Goal: Task Accomplishment & Management: Use online tool/utility

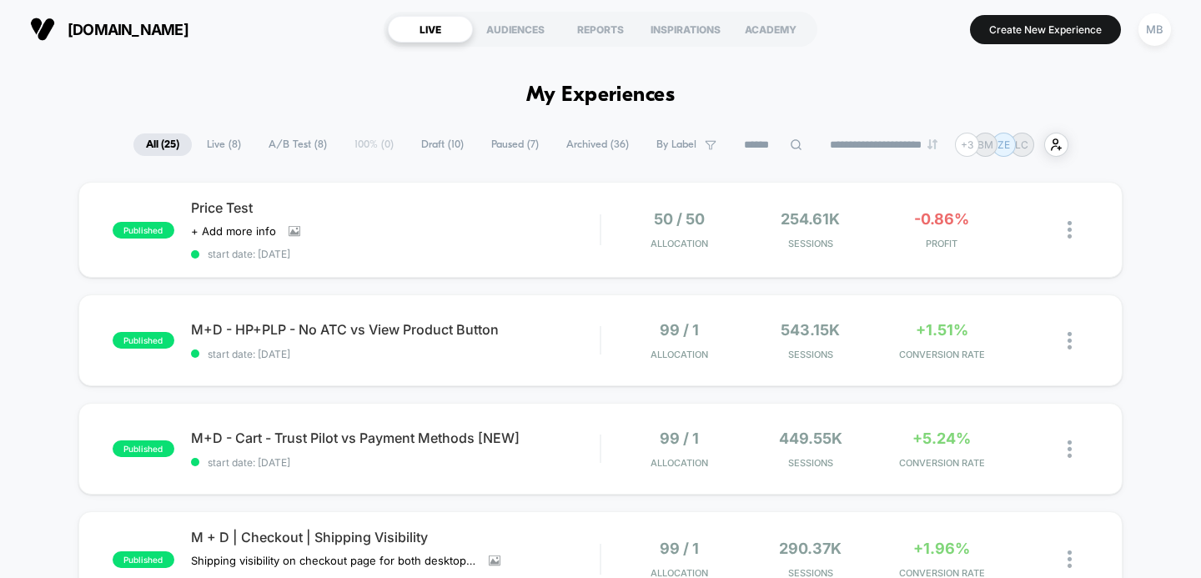
click at [449, 141] on span "Draft ( 10 )" at bounding box center [443, 144] width 68 height 23
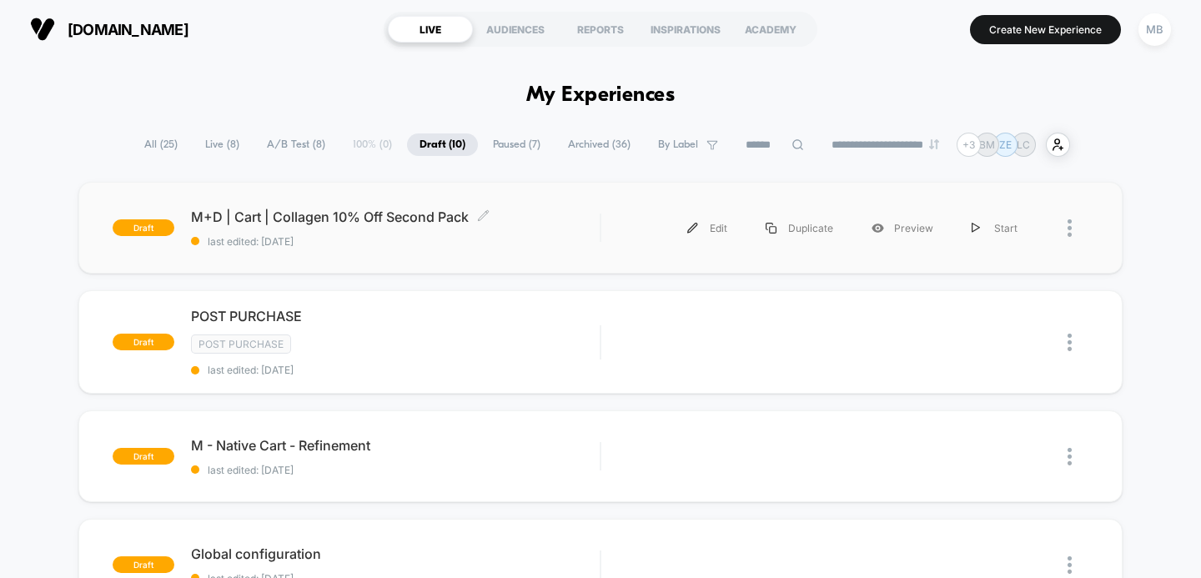
click at [329, 212] on span "M+D | Cart | Collagen 10% Off Second Pack Click to edit experience details" at bounding box center [395, 216] width 409 height 17
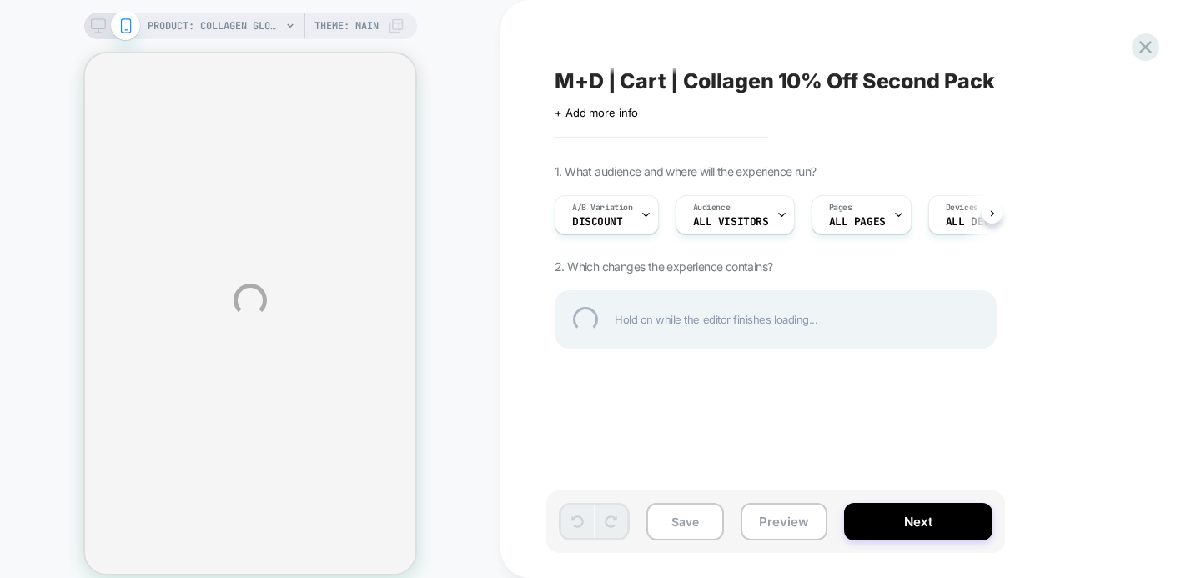
select select "**********"
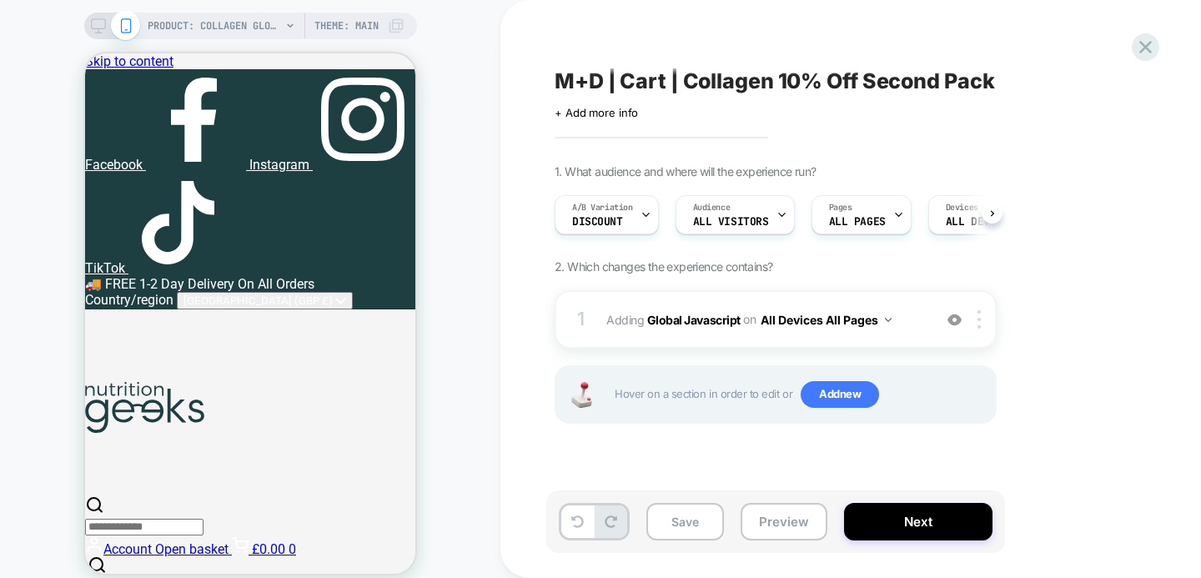
scroll to position [0, 1]
click at [781, 532] on button "Preview" at bounding box center [784, 522] width 87 height 38
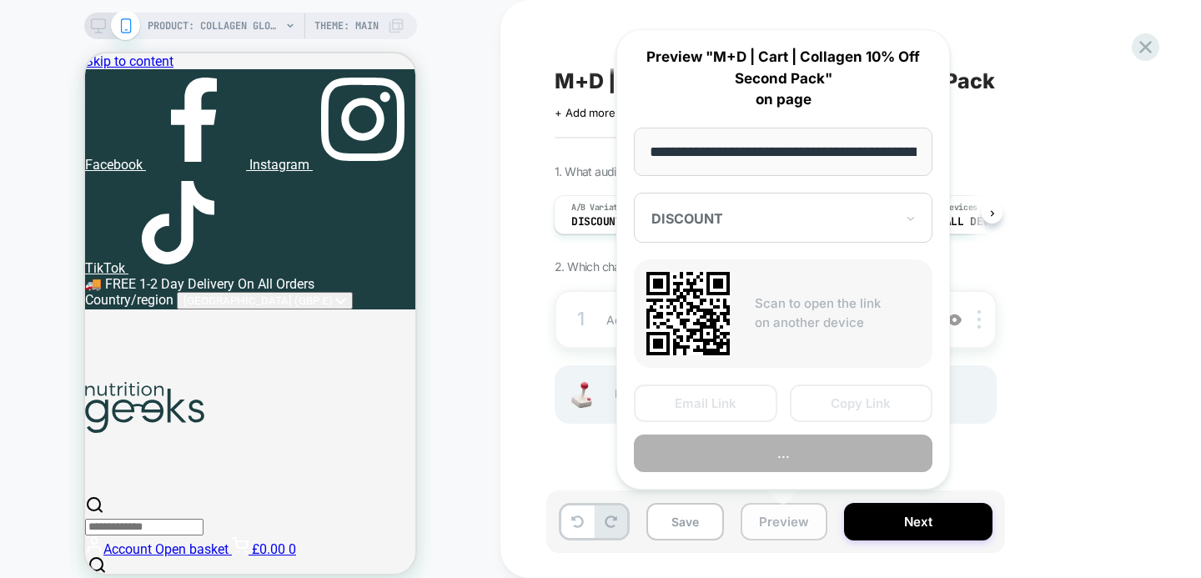
scroll to position [0, 245]
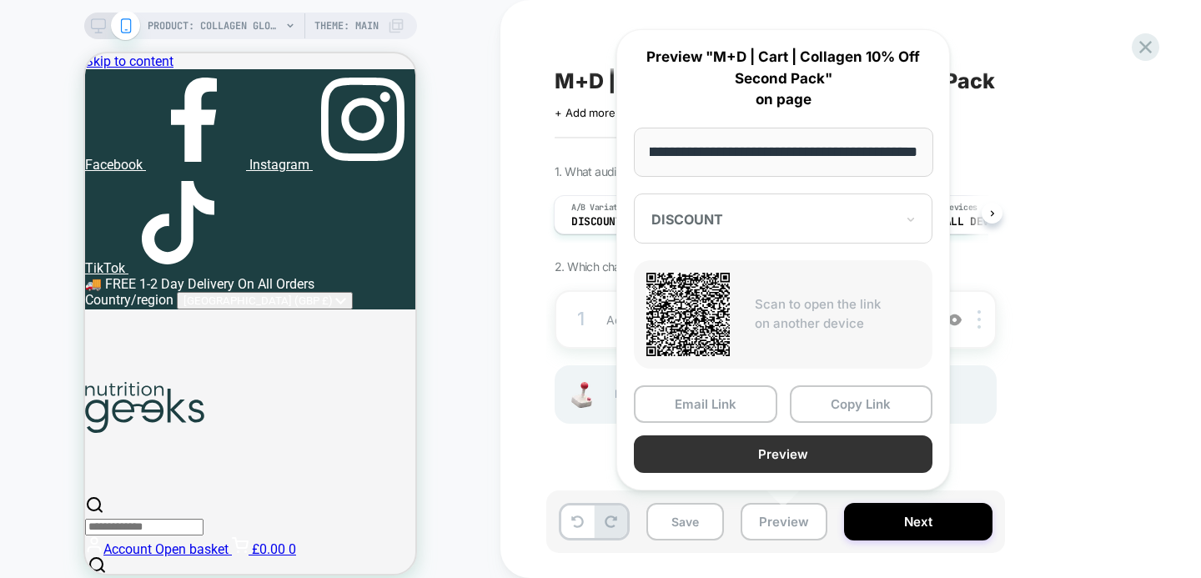
click at [800, 446] on button "Preview" at bounding box center [783, 454] width 299 height 38
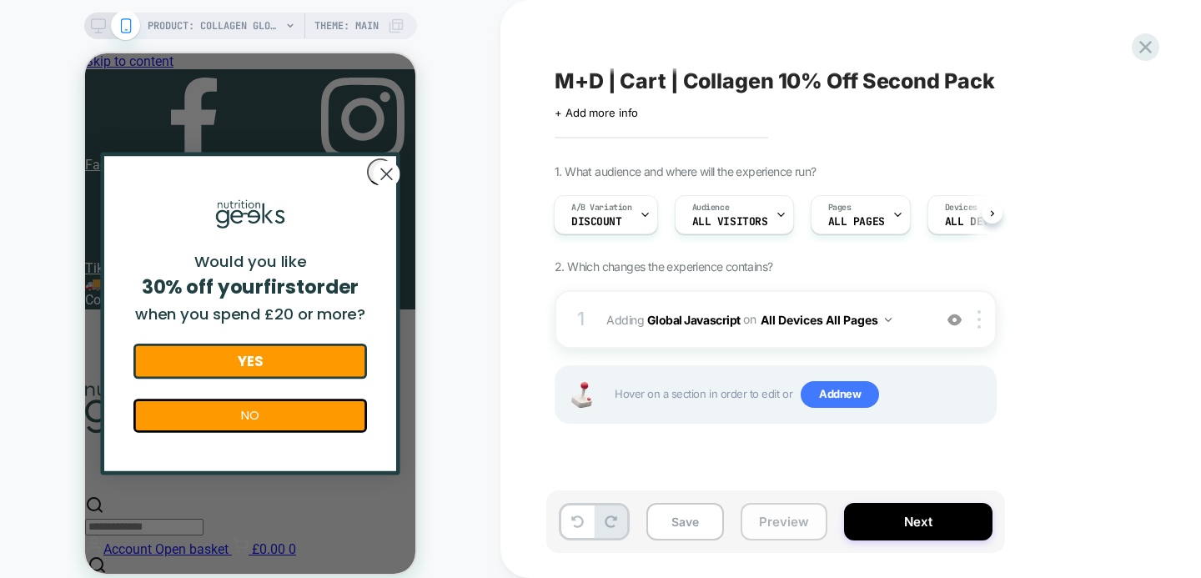
click at [761, 517] on button "Preview" at bounding box center [784, 522] width 87 height 38
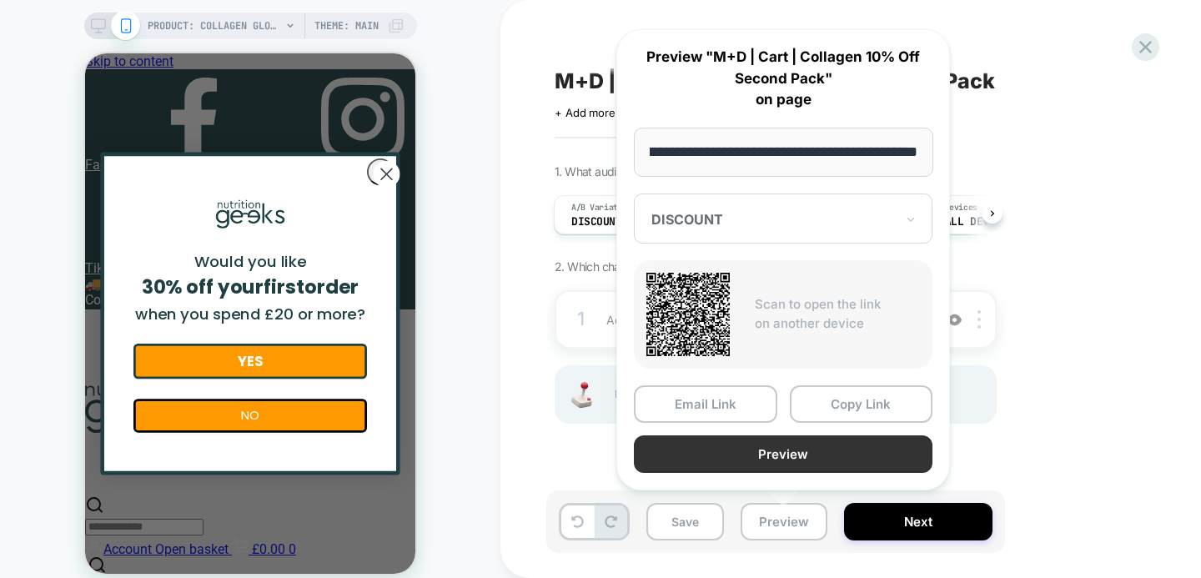
click at [759, 447] on button "Preview" at bounding box center [783, 454] width 299 height 38
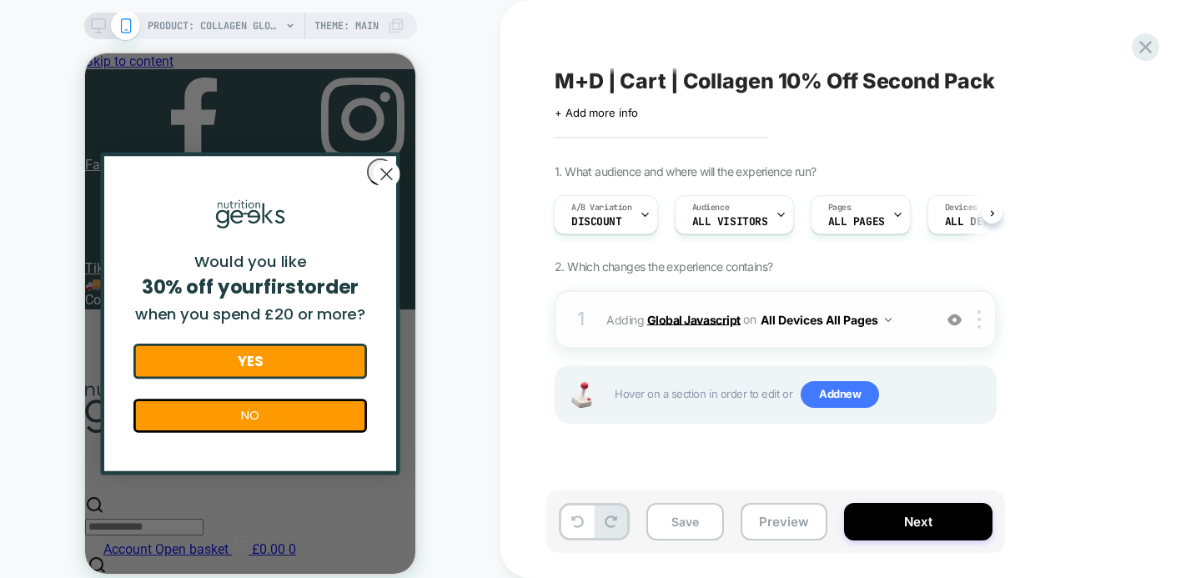
click at [708, 321] on b "Global Javascript" at bounding box center [693, 319] width 93 height 14
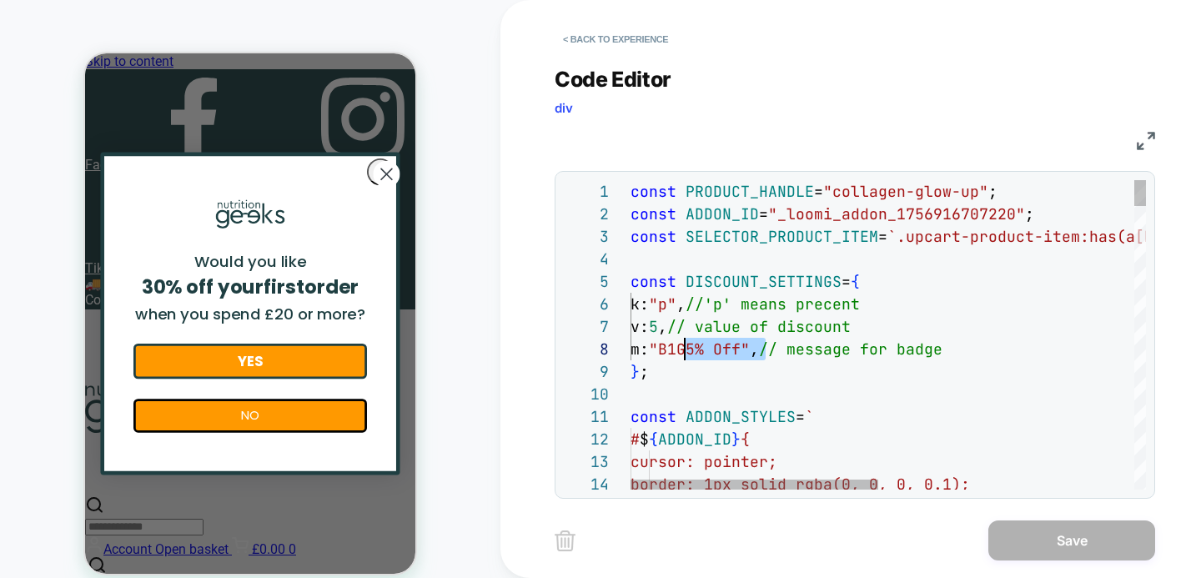
scroll to position [158, 54]
drag, startPoint x: 766, startPoint y: 353, endPoint x: 687, endPoint y: 352, distance: 79.2
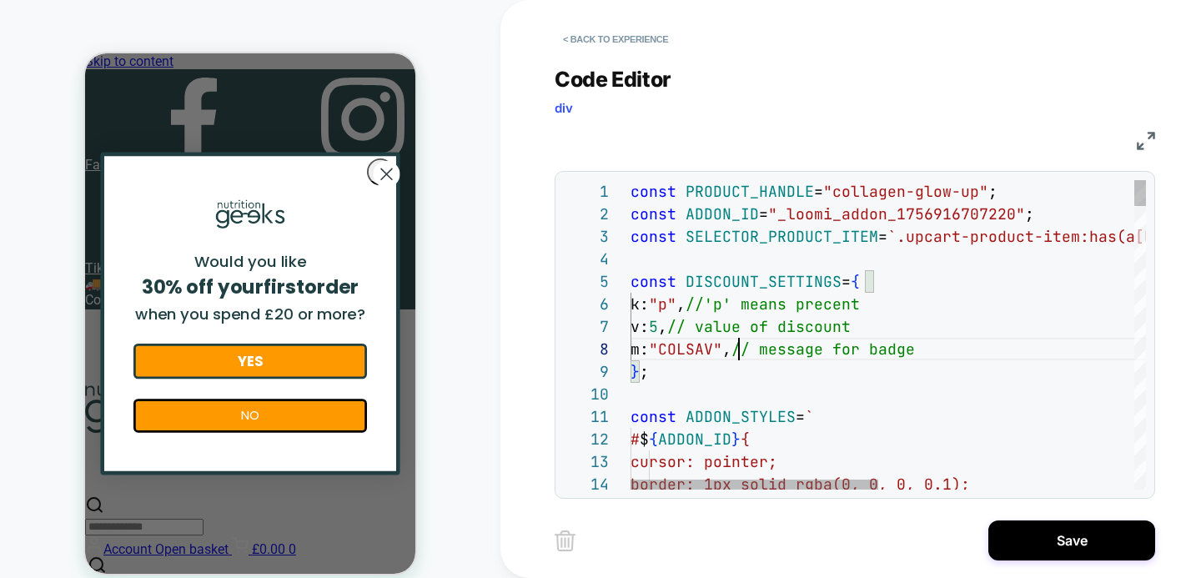
scroll to position [158, 117]
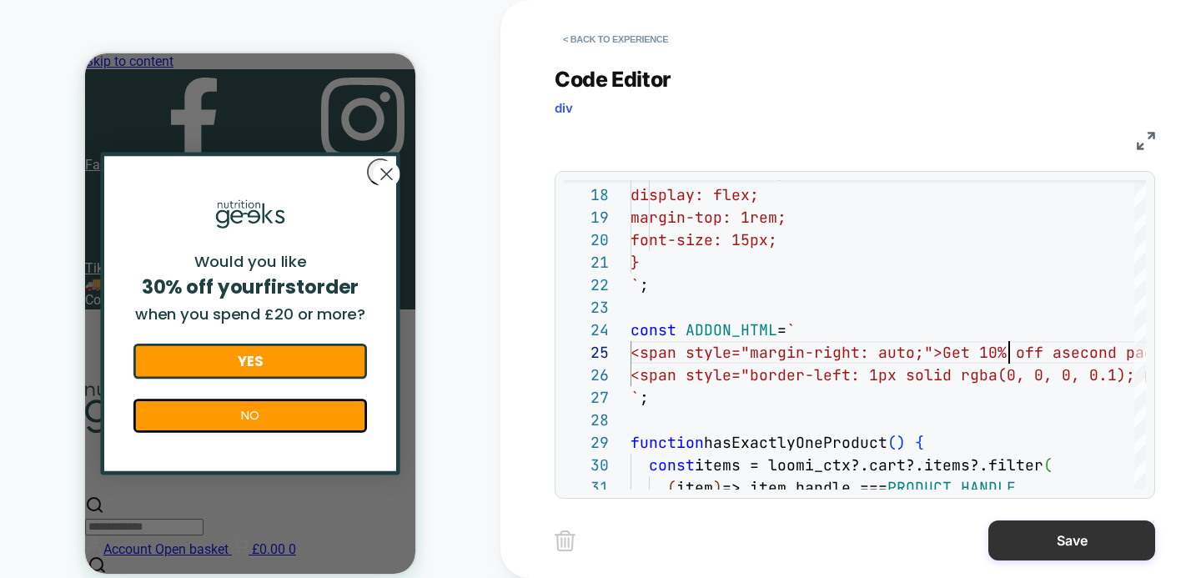
type textarea "**********"
click at [1055, 536] on button "Save" at bounding box center [1071, 540] width 167 height 40
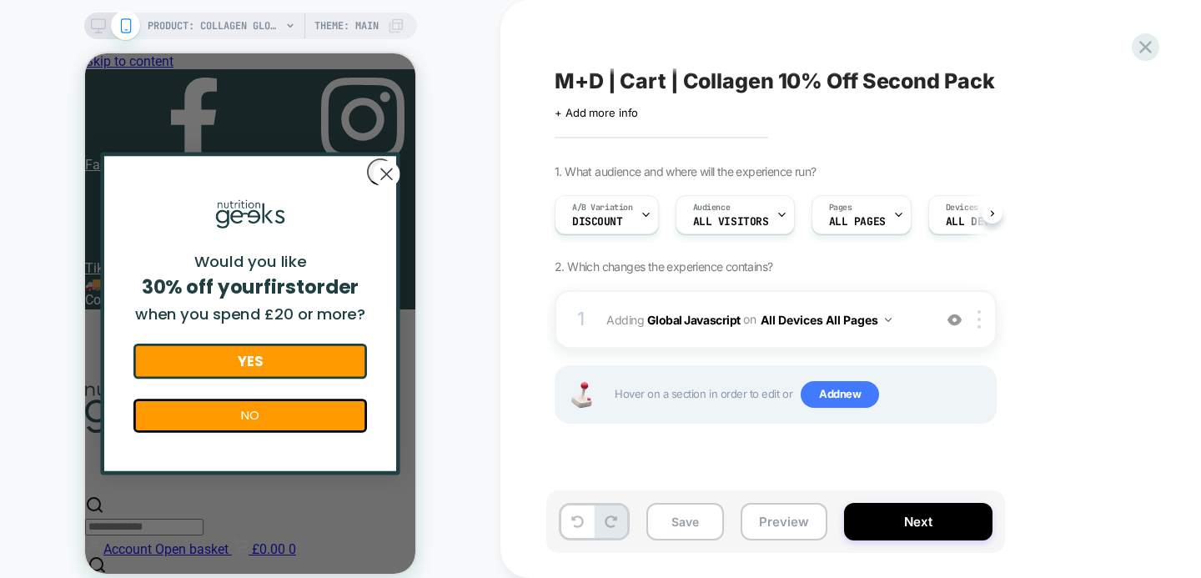
scroll to position [0, 1]
click at [706, 319] on b "Global Javascript" at bounding box center [693, 319] width 93 height 14
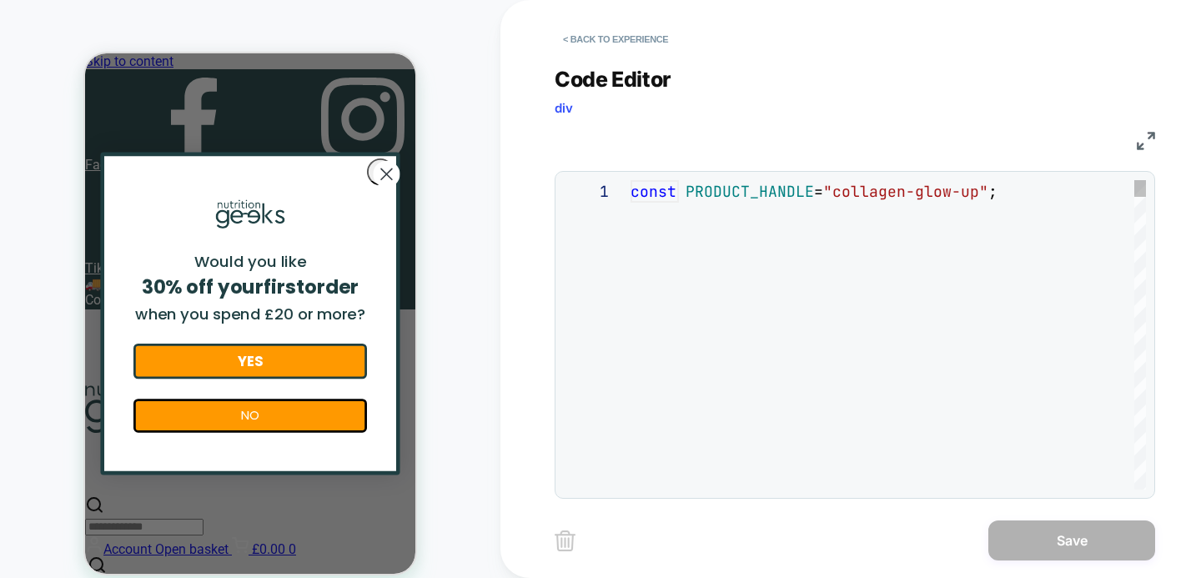
scroll to position [225, 0]
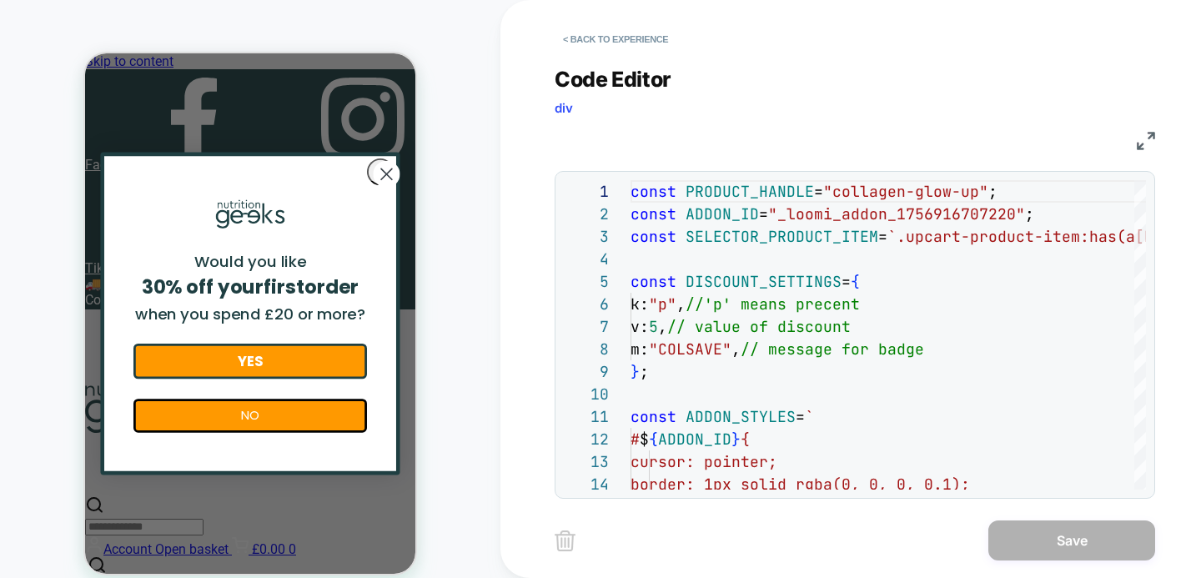
click at [862, 109] on div "Code Editor div" at bounding box center [855, 96] width 600 height 58
click at [645, 36] on button "< Back to experience" at bounding box center [616, 39] width 122 height 27
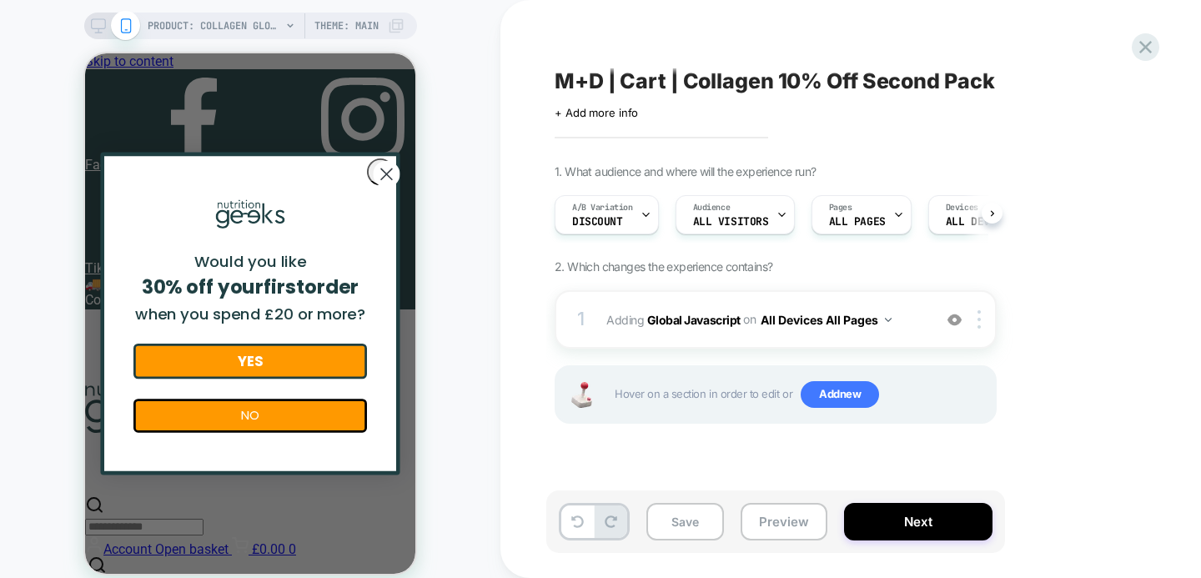
scroll to position [0, 1]
click at [697, 516] on button "Save" at bounding box center [685, 522] width 78 height 38
click at [780, 530] on button "Preview" at bounding box center [784, 522] width 87 height 38
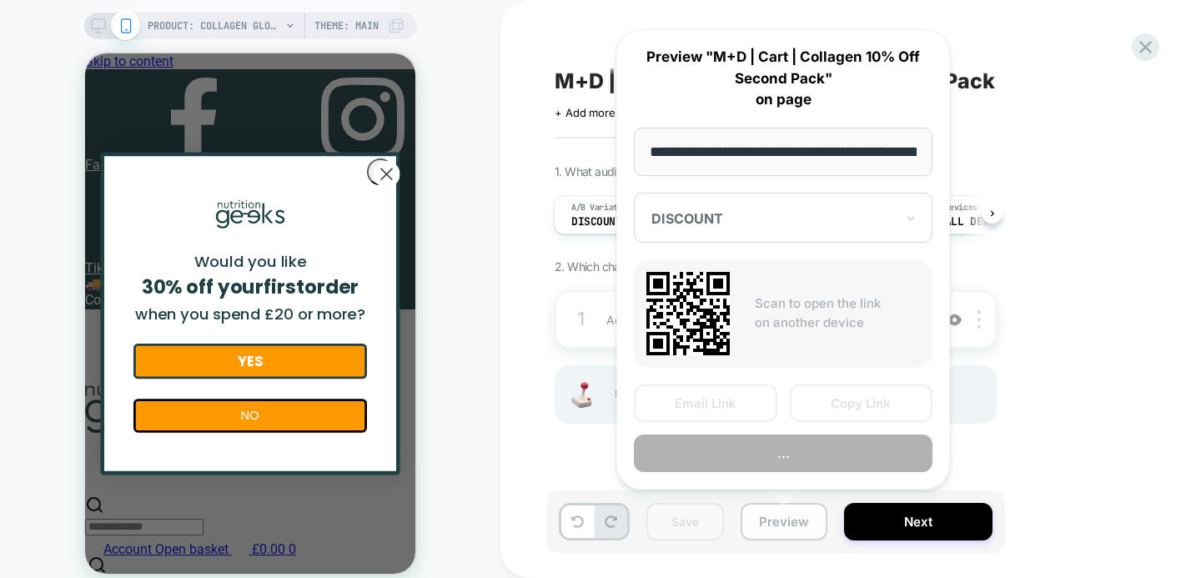
scroll to position [0, 245]
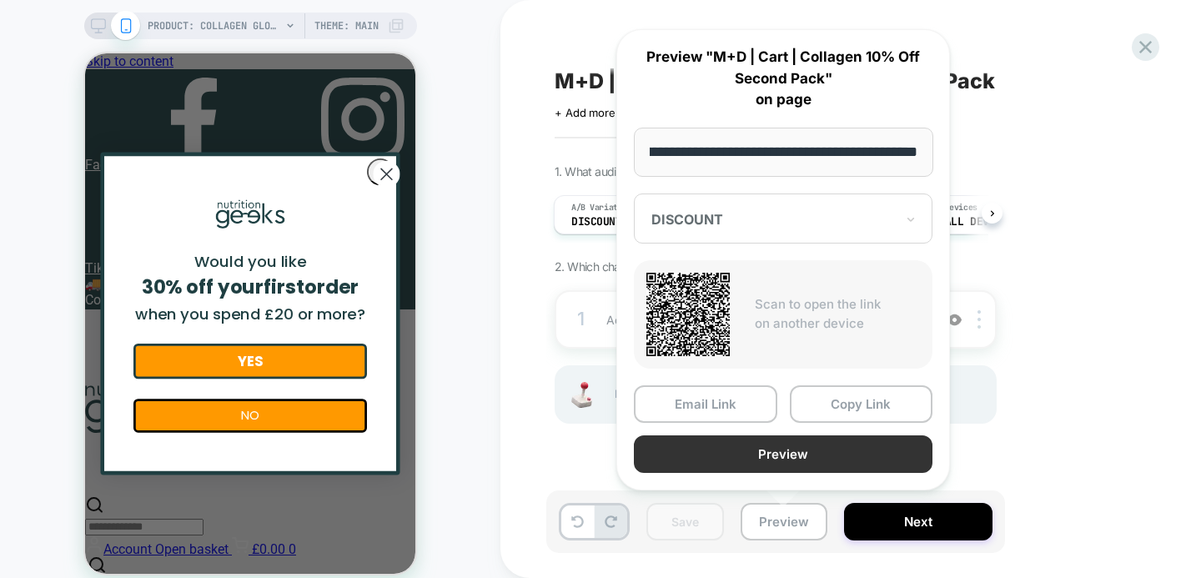
click at [764, 447] on button "Preview" at bounding box center [783, 454] width 299 height 38
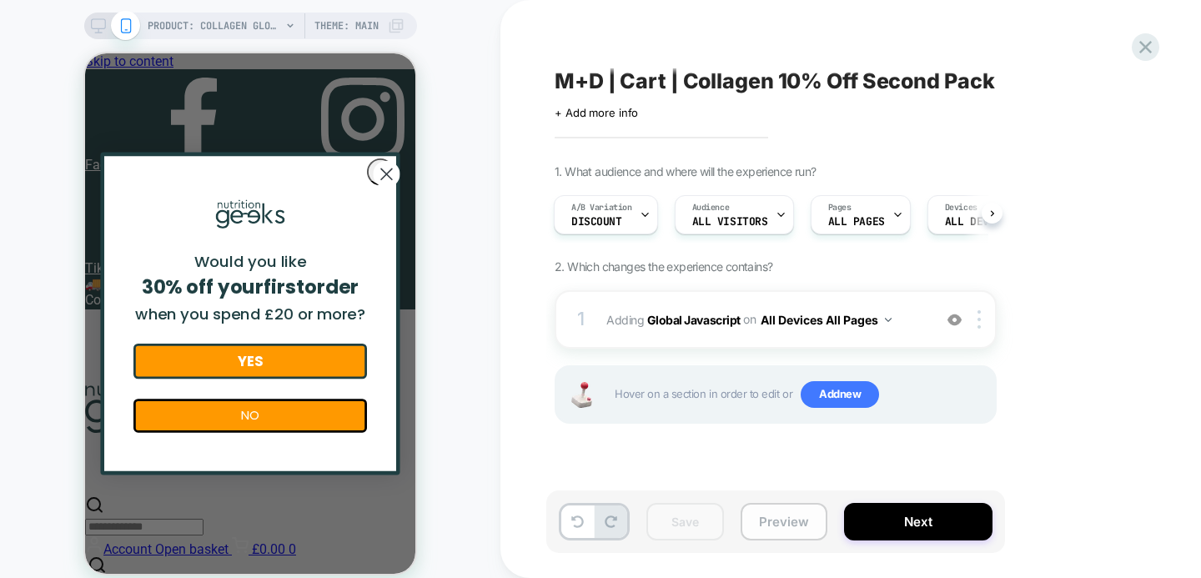
click at [794, 516] on button "Preview" at bounding box center [784, 522] width 87 height 38
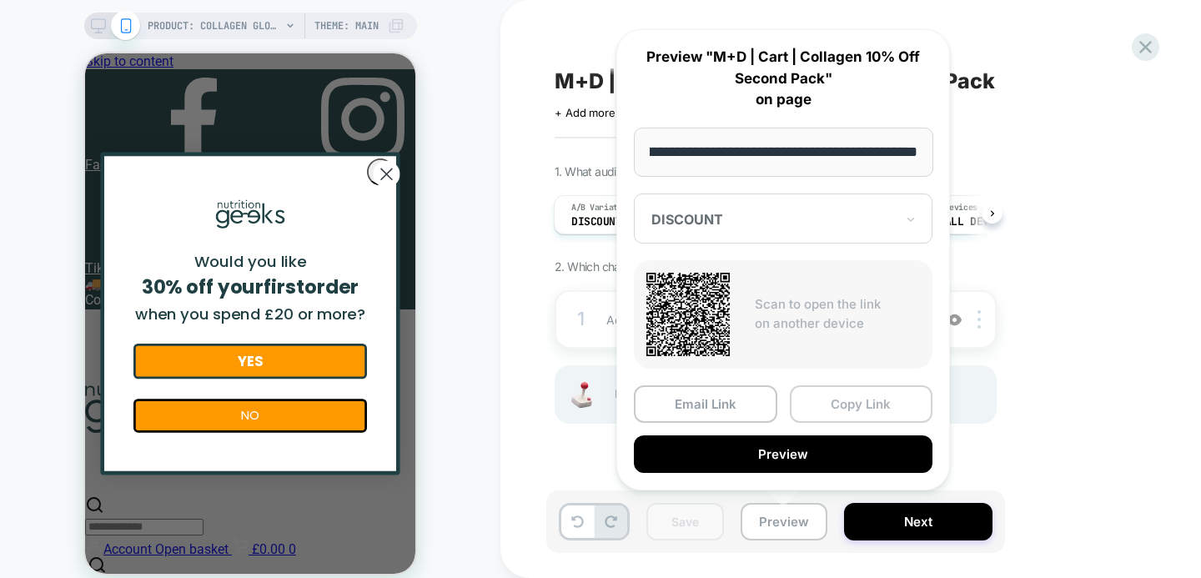
click at [859, 409] on button "Copy Link" at bounding box center [861, 404] width 143 height 38
